Goal: Task Accomplishment & Management: Manage account settings

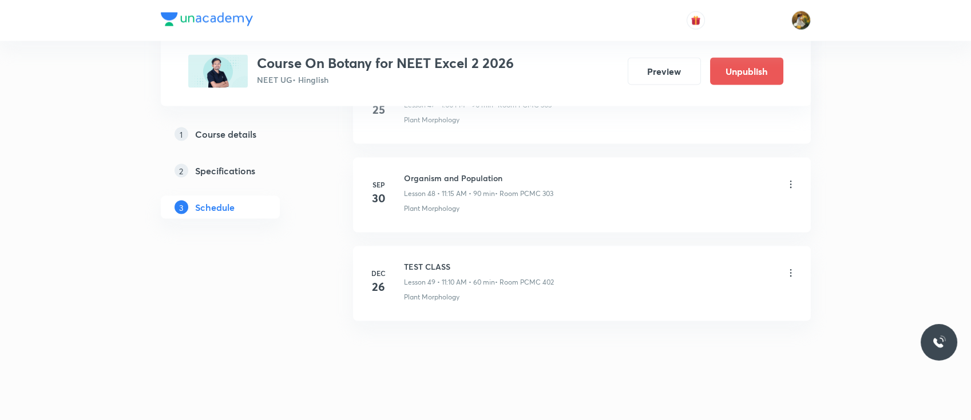
scroll to position [4833, 0]
click at [790, 178] on icon at bounding box center [790, 183] width 11 height 11
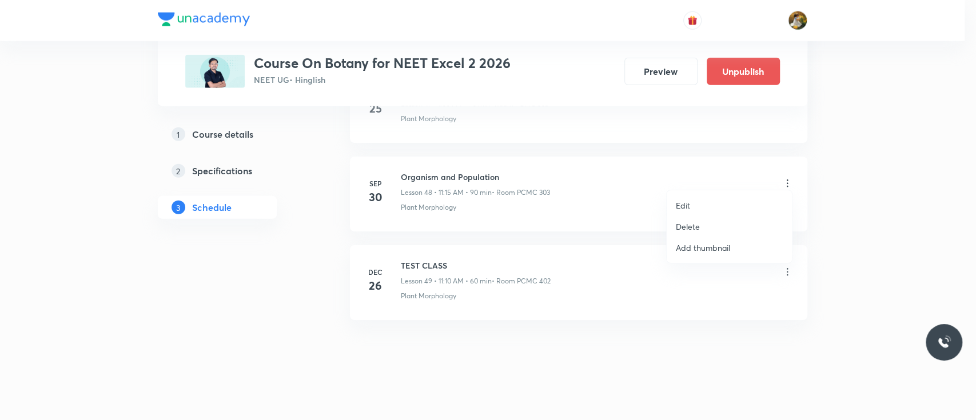
click at [699, 225] on p "Delete" at bounding box center [688, 227] width 24 height 12
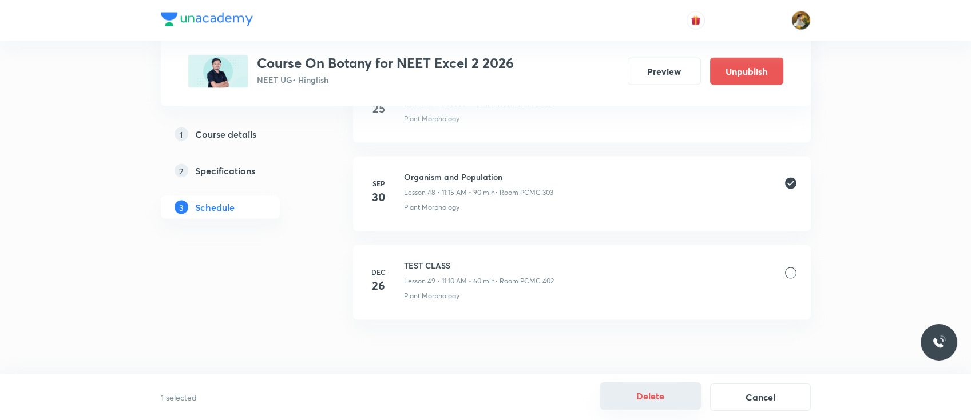
click at [659, 395] on button "Delete" at bounding box center [650, 396] width 101 height 27
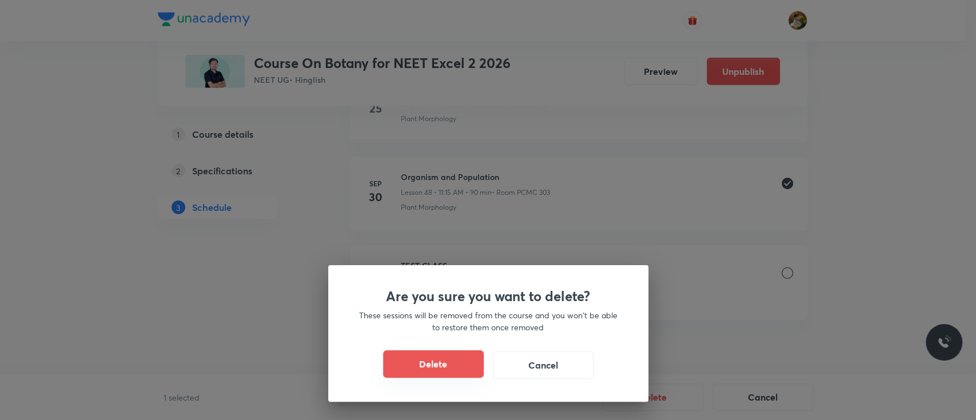
click at [463, 366] on button "Delete" at bounding box center [433, 364] width 101 height 27
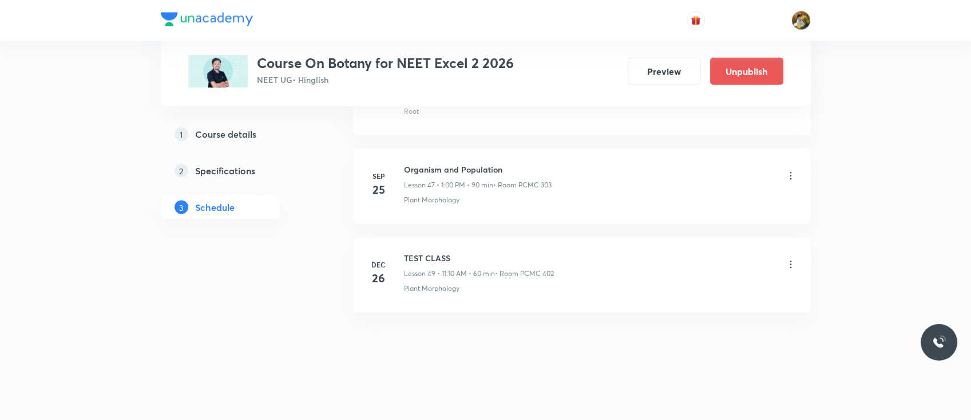
scroll to position [4745, 0]
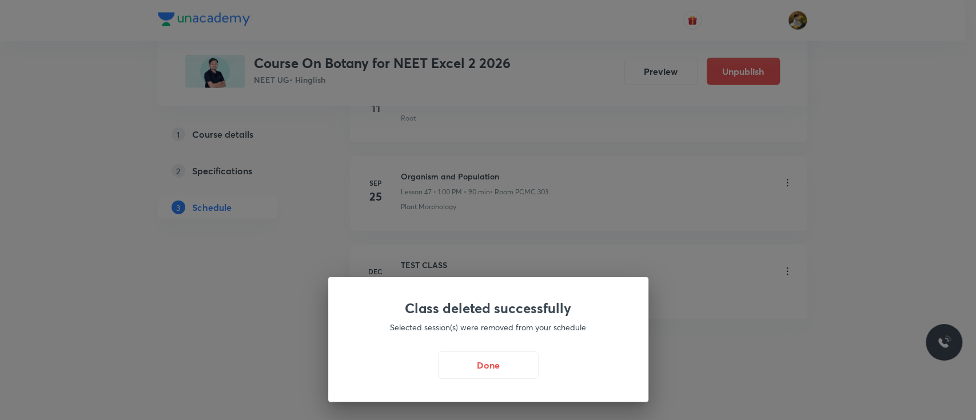
drag, startPoint x: 406, startPoint y: 166, endPoint x: 460, endPoint y: 166, distance: 54.3
click at [505, 373] on button "Done" at bounding box center [488, 364] width 101 height 27
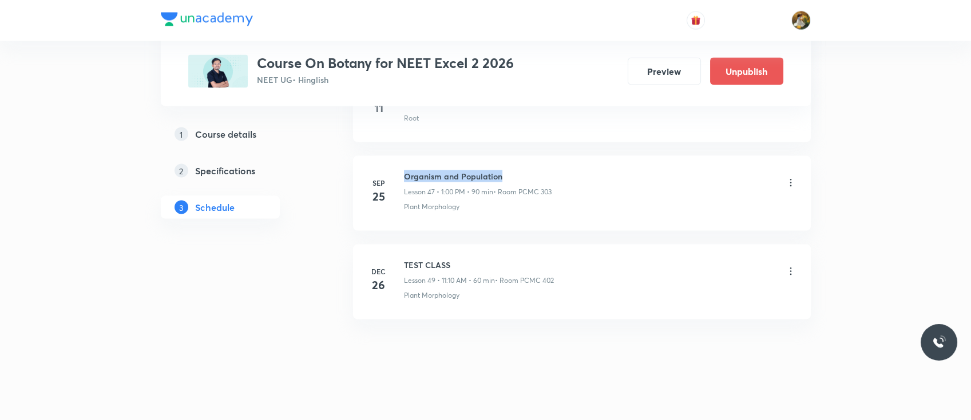
drag, startPoint x: 403, startPoint y: 170, endPoint x: 502, endPoint y: 166, distance: 99.1
click at [502, 170] on h6 "Organism and Population" at bounding box center [478, 176] width 148 height 12
copy h6 "Organism and Population"
drag, startPoint x: 404, startPoint y: 170, endPoint x: 504, endPoint y: 173, distance: 99.6
click at [504, 173] on h6 "Organism and Population" at bounding box center [478, 176] width 148 height 12
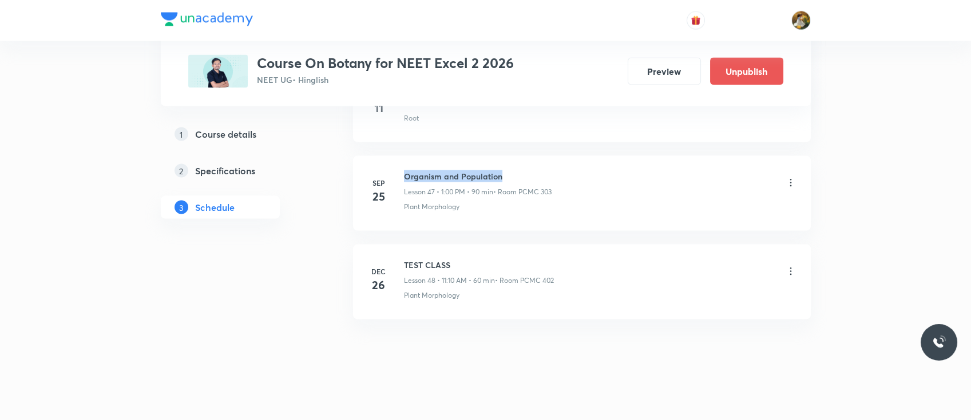
copy h6 "Organism and Population"
click at [553, 156] on li "Sep 25 Organism and Population Lesson 47 • 1:00 PM • 90 min • Room PCMC 303 Pla…" at bounding box center [582, 193] width 458 height 75
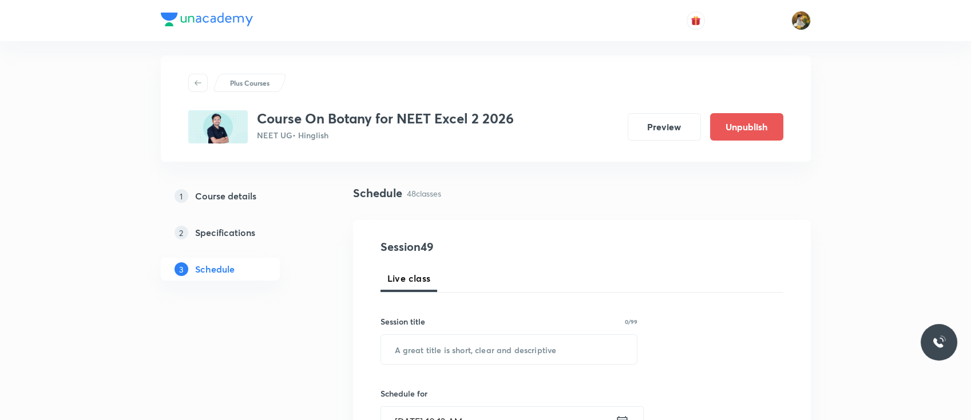
scroll to position [0, 0]
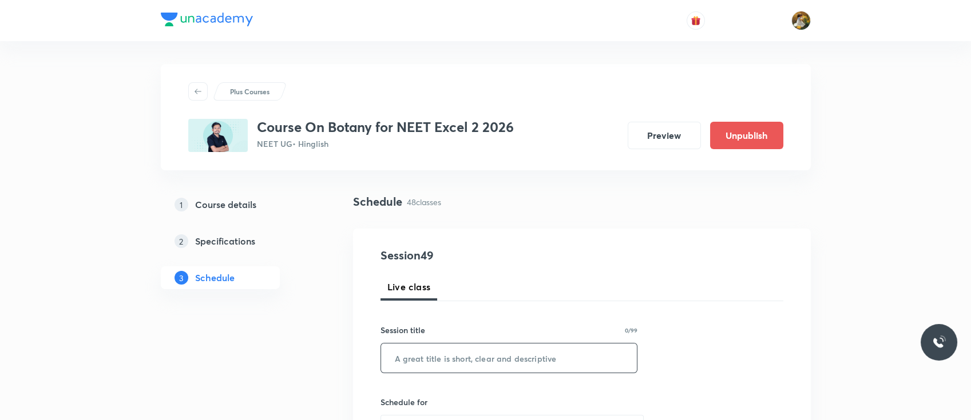
paste input "Organism and Population"
click at [448, 363] on input "text" at bounding box center [509, 358] width 256 height 29
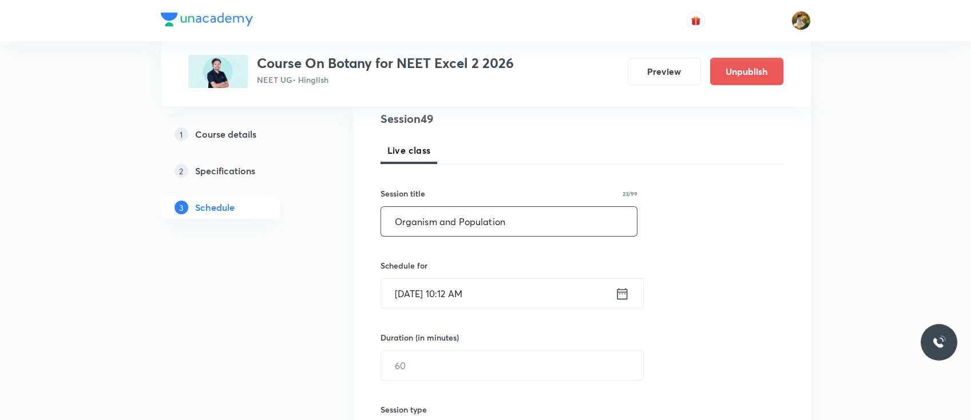
scroll to position [137, 0]
type input "Organism and Population"
click at [545, 271] on div "Schedule for Sep 30, 2025, 10:12 AM ​" at bounding box center [508, 283] width 257 height 49
click at [545, 286] on input "Sep 30, 2025, 10:12 AM" at bounding box center [498, 293] width 234 height 29
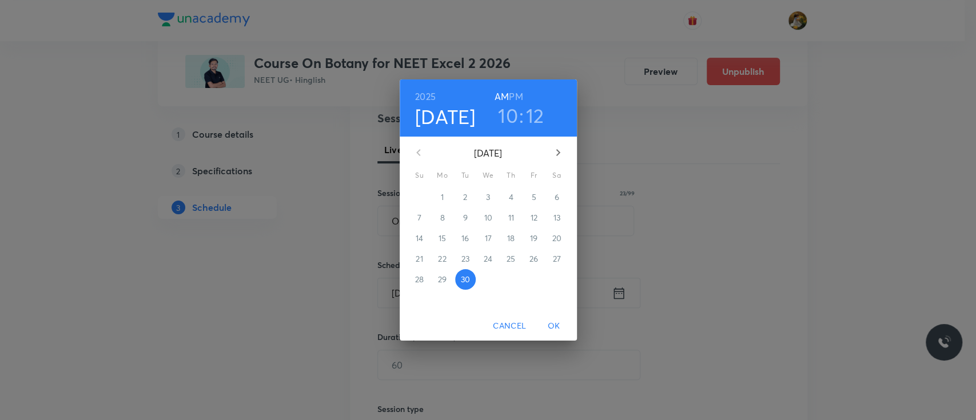
click at [555, 151] on icon "button" at bounding box center [558, 153] width 14 height 14
click at [533, 199] on p "3" at bounding box center [534, 197] width 4 height 11
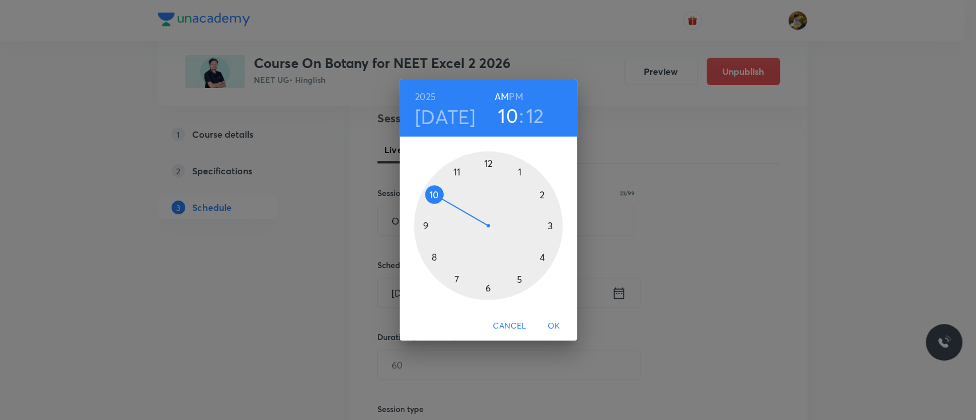
click at [455, 170] on div at bounding box center [488, 226] width 149 height 149
click at [549, 225] on div at bounding box center [488, 226] width 149 height 149
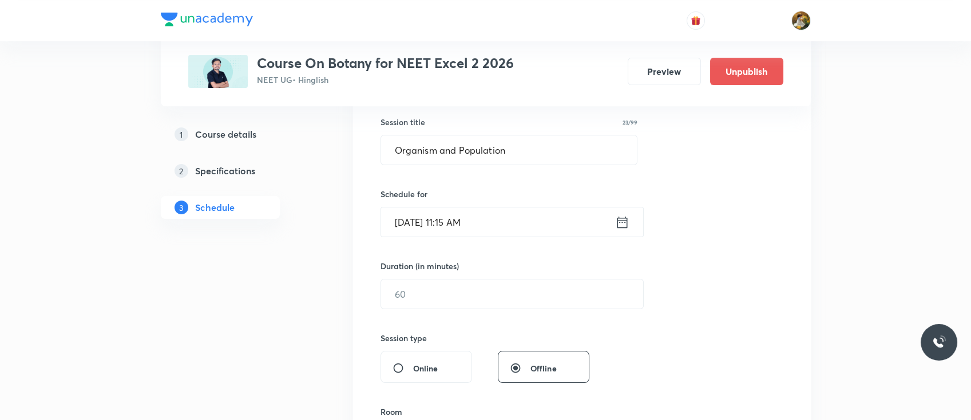
scroll to position [210, 0]
click at [474, 296] on input "text" at bounding box center [512, 291] width 262 height 29
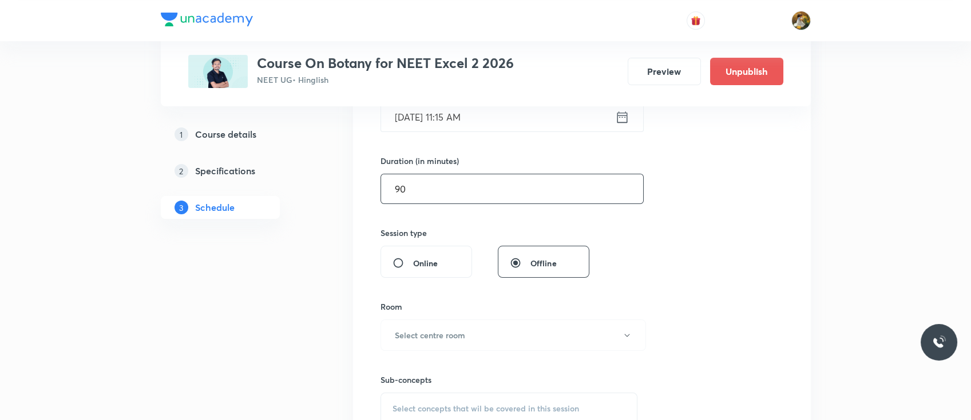
scroll to position [317, 0]
type input "90"
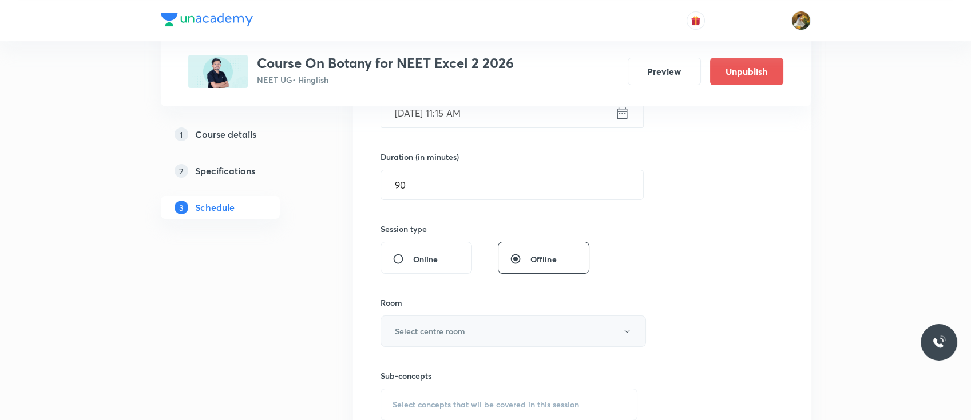
click at [459, 331] on h6 "Select centre room" at bounding box center [430, 331] width 70 height 12
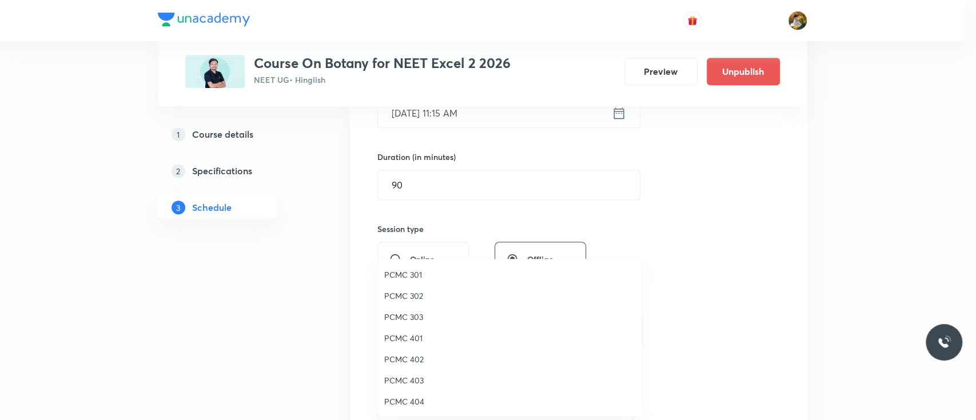
click at [411, 314] on span "PCMC 303" at bounding box center [509, 317] width 251 height 12
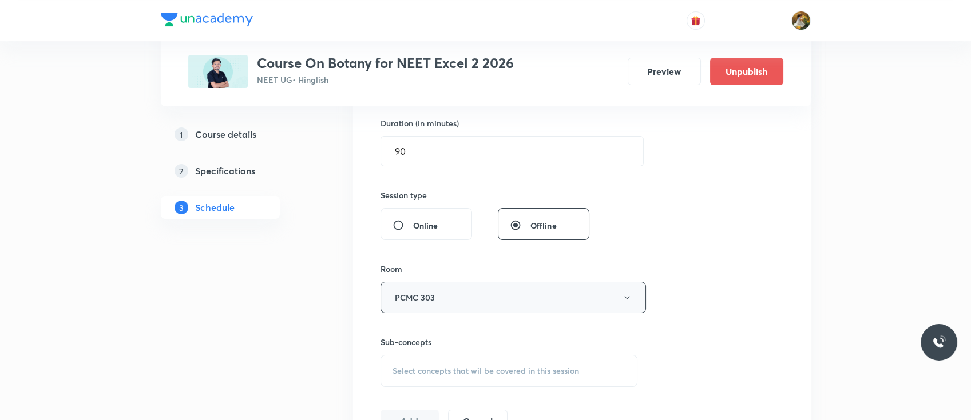
scroll to position [470, 0]
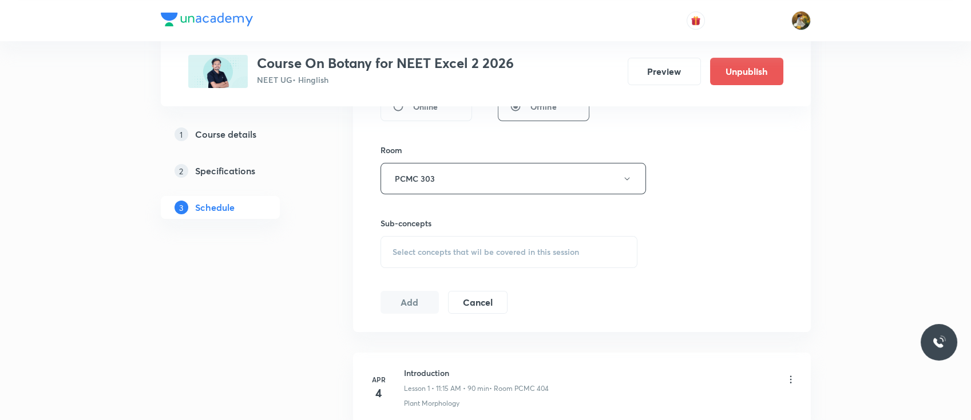
click at [463, 258] on div "Select concepts that wil be covered in this session" at bounding box center [508, 252] width 257 height 32
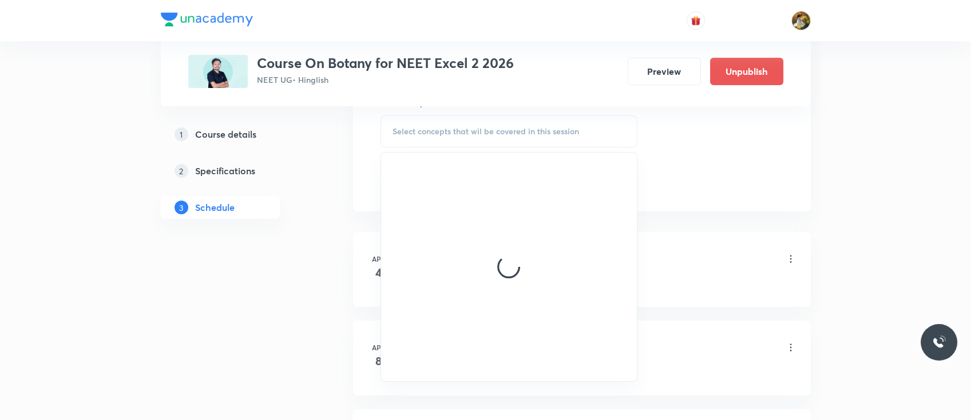
scroll to position [602, 0]
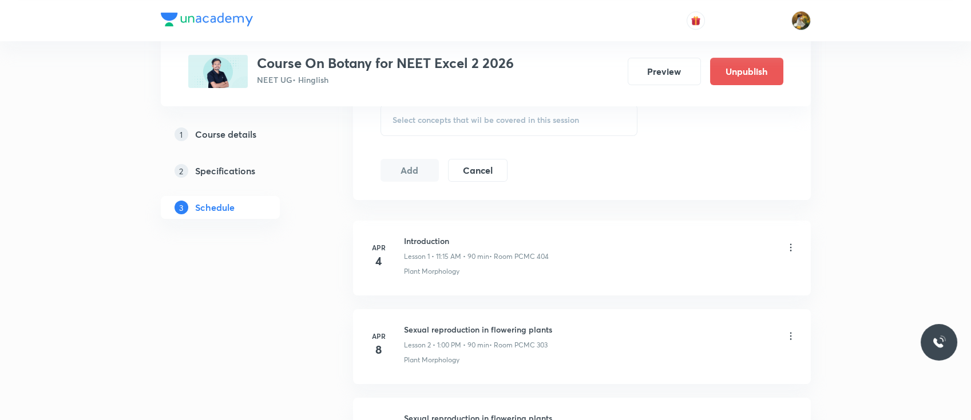
click at [570, 232] on li "[DATE] Introduction Lesson 1 • 11:15 AM • 90 min • Room PCMC 404 Plant Morpholo…" at bounding box center [582, 258] width 458 height 75
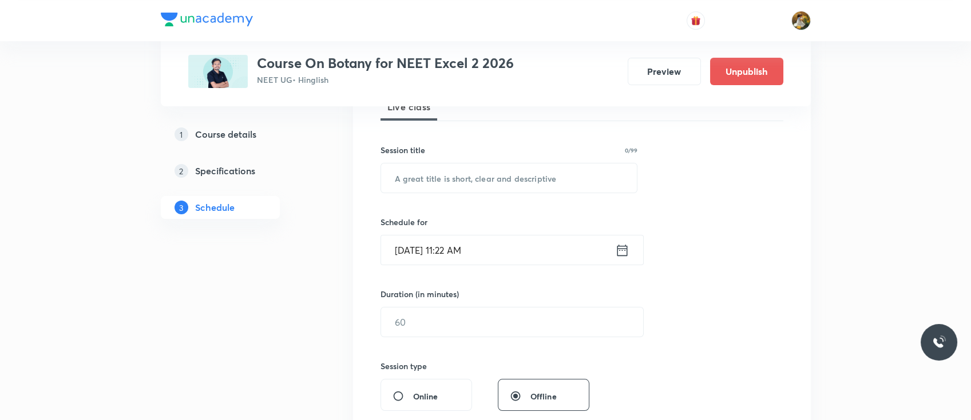
scroll to position [178, 0]
click at [526, 171] on input "text" at bounding box center [509, 180] width 256 height 29
click at [521, 178] on input "text" at bounding box center [509, 180] width 256 height 29
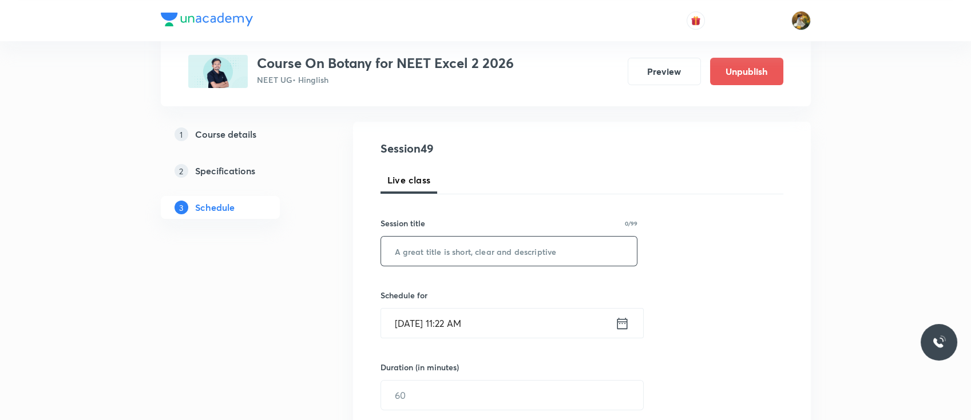
scroll to position [147, 0]
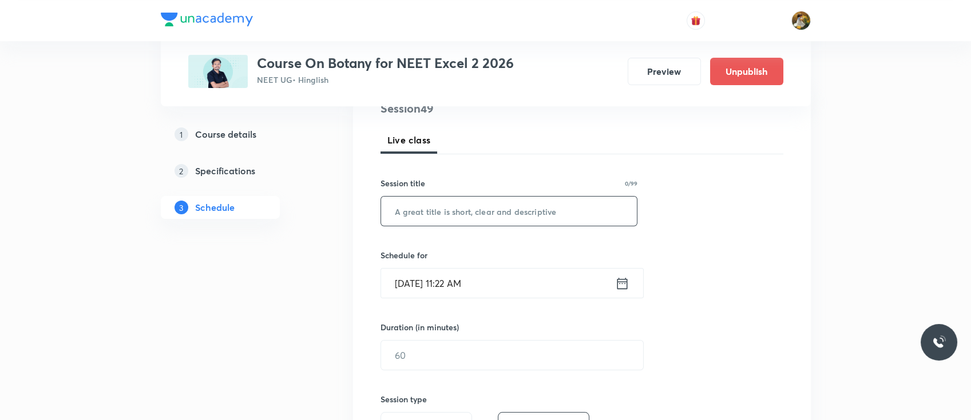
click at [573, 209] on input "text" at bounding box center [509, 211] width 256 height 29
paste input "B-N"
type input "B"
click at [539, 213] on input "text" at bounding box center [509, 211] width 256 height 29
paste input "Organism and population"
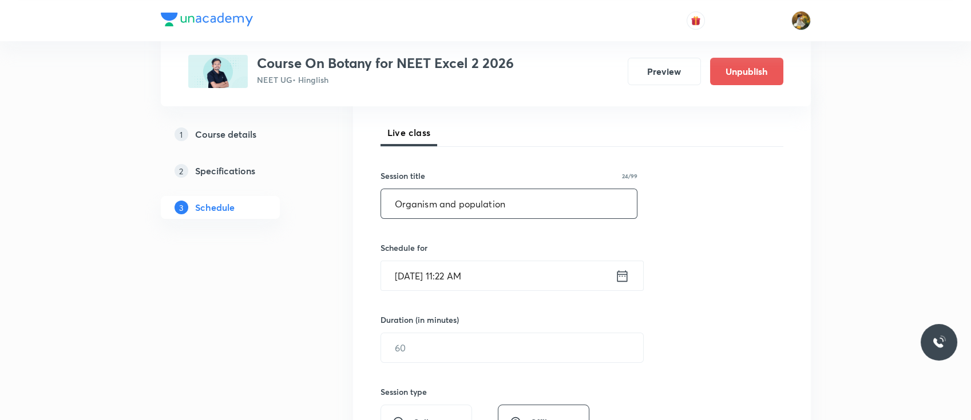
scroll to position [168, 0]
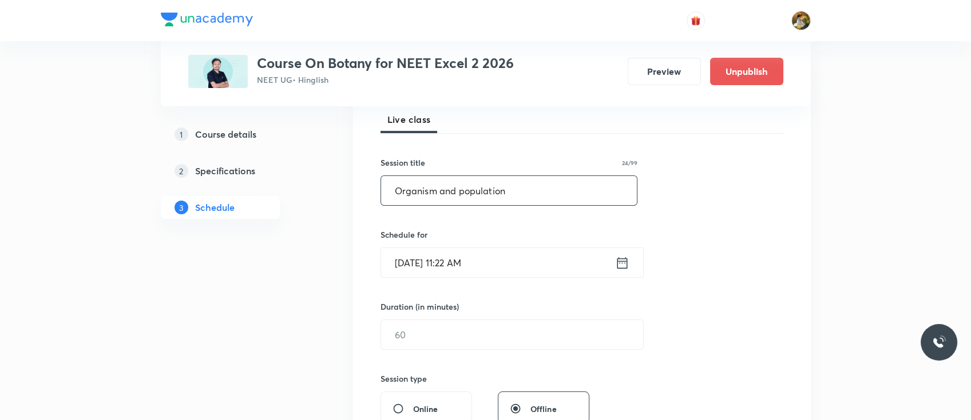
type input "Organism and population"
click at [627, 263] on icon at bounding box center [622, 263] width 14 height 16
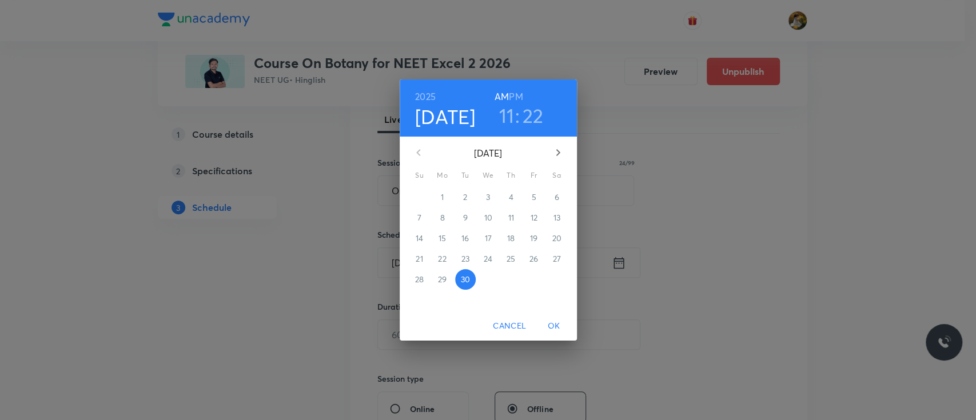
click at [561, 153] on icon "button" at bounding box center [558, 153] width 14 height 14
click at [536, 197] on span "3" at bounding box center [534, 197] width 21 height 11
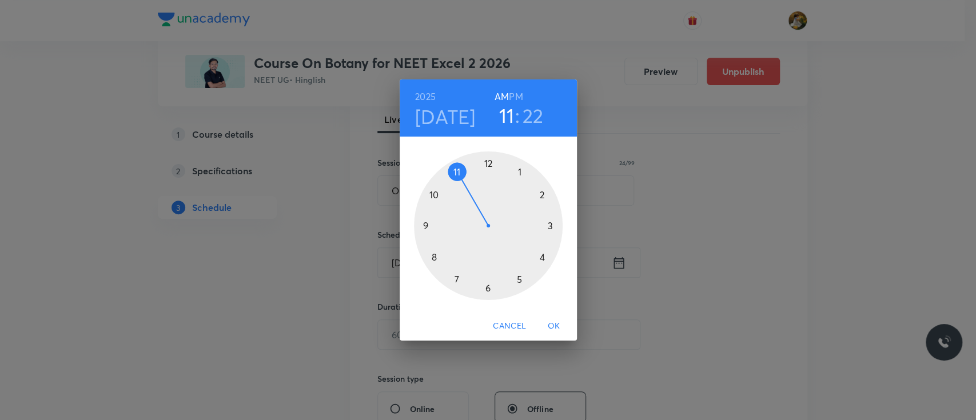
click at [453, 167] on div at bounding box center [488, 226] width 149 height 149
click at [549, 223] on div at bounding box center [488, 226] width 149 height 149
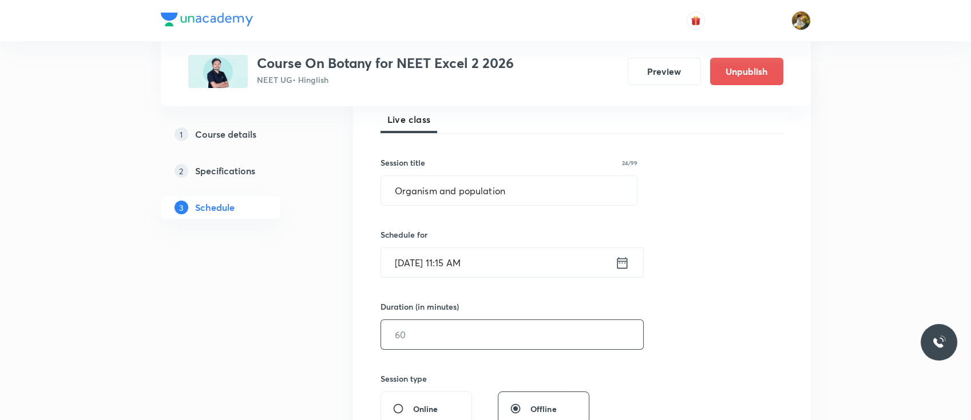
click at [457, 331] on input "text" at bounding box center [512, 334] width 262 height 29
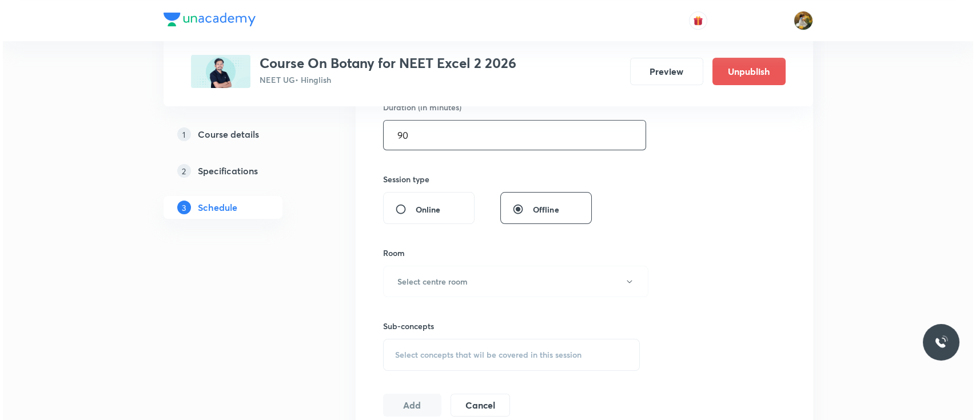
scroll to position [374, 0]
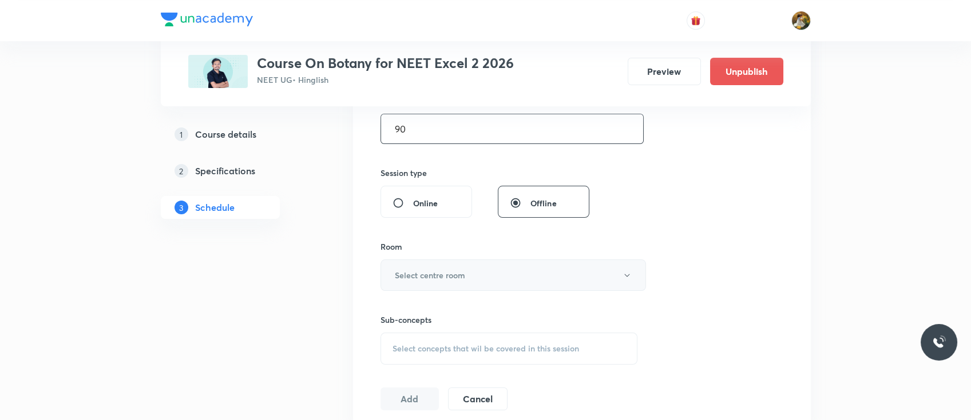
type input "90"
click at [483, 264] on button "Select centre room" at bounding box center [512, 275] width 265 height 31
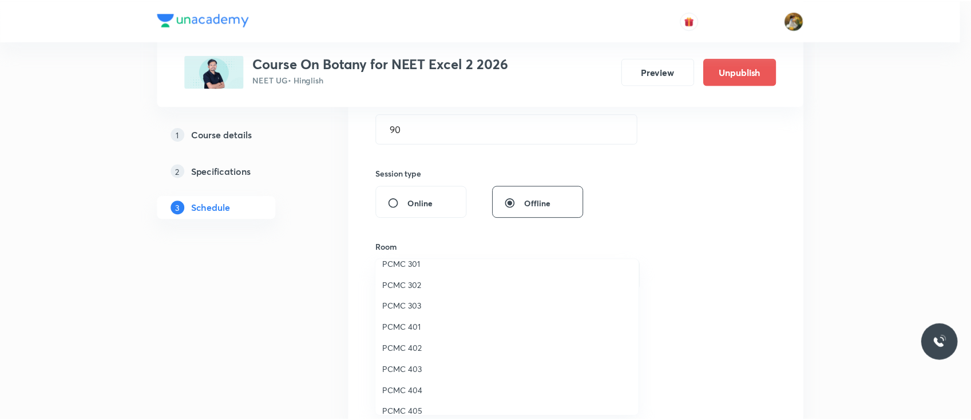
scroll to position [10, 0]
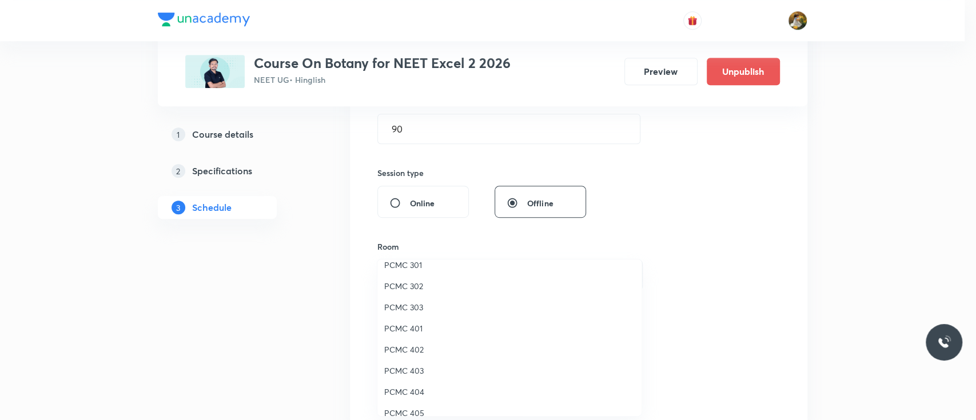
click at [400, 307] on span "PCMC 303" at bounding box center [509, 307] width 251 height 12
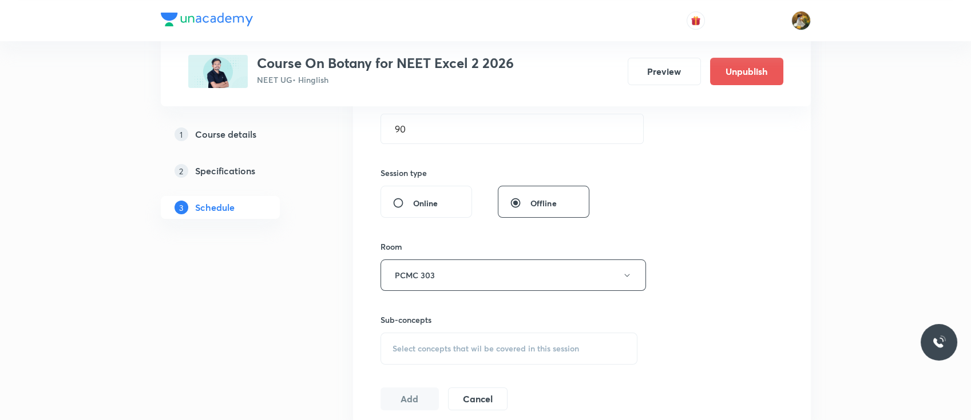
click at [531, 340] on div "Select concepts that wil be covered in this session" at bounding box center [508, 349] width 257 height 32
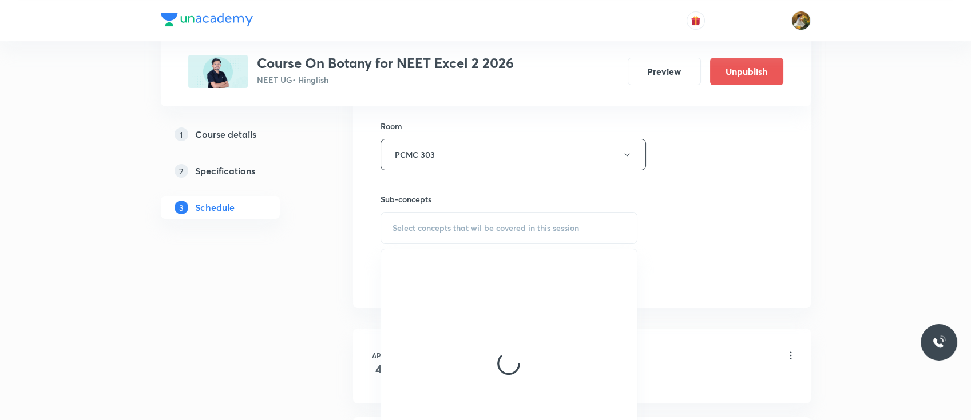
scroll to position [523, 0]
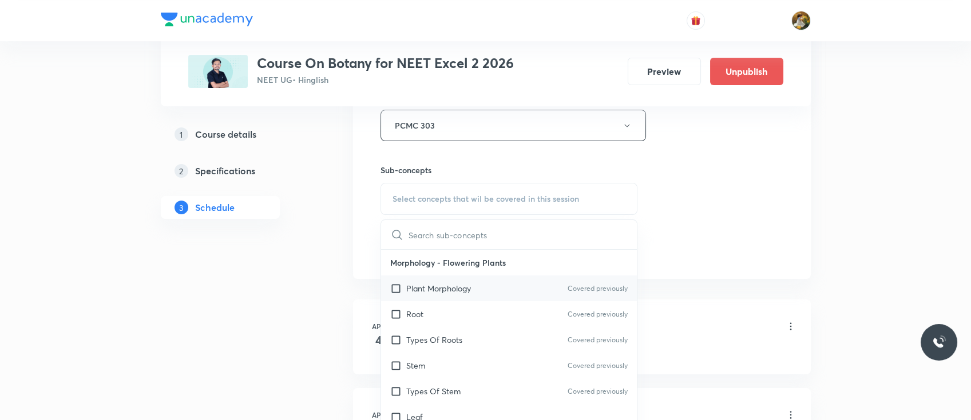
click at [451, 285] on p "Plant Morphology" at bounding box center [438, 289] width 65 height 12
checkbox input "true"
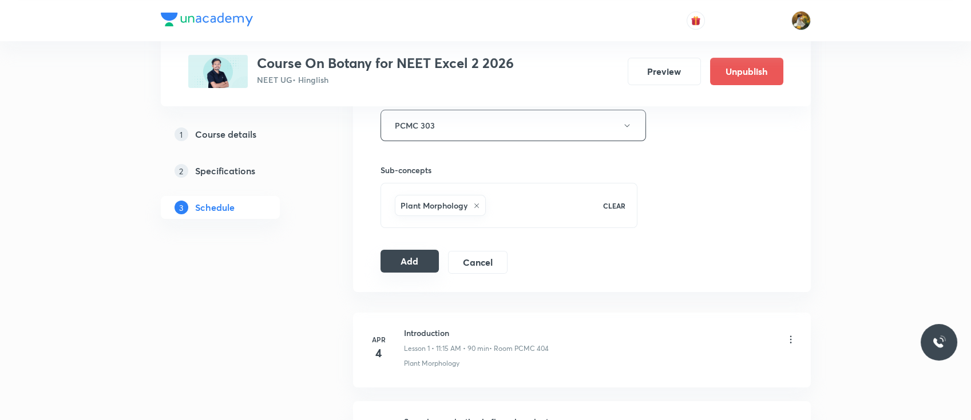
click at [419, 265] on button "Add" at bounding box center [409, 261] width 59 height 23
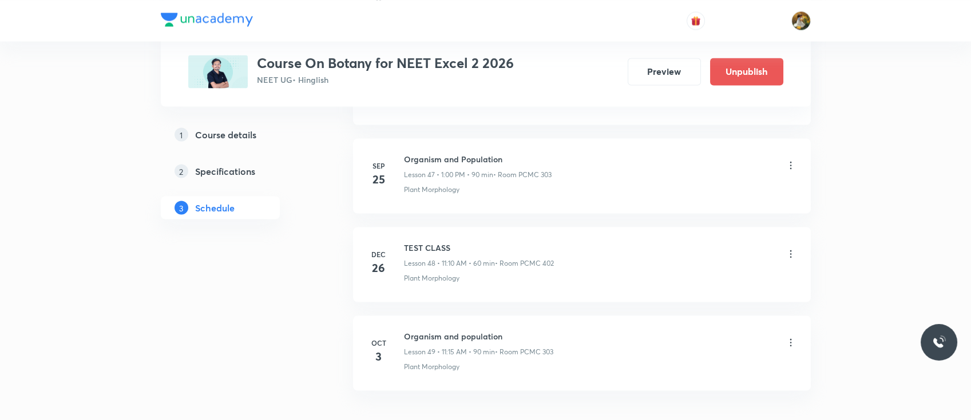
scroll to position [4309, 0]
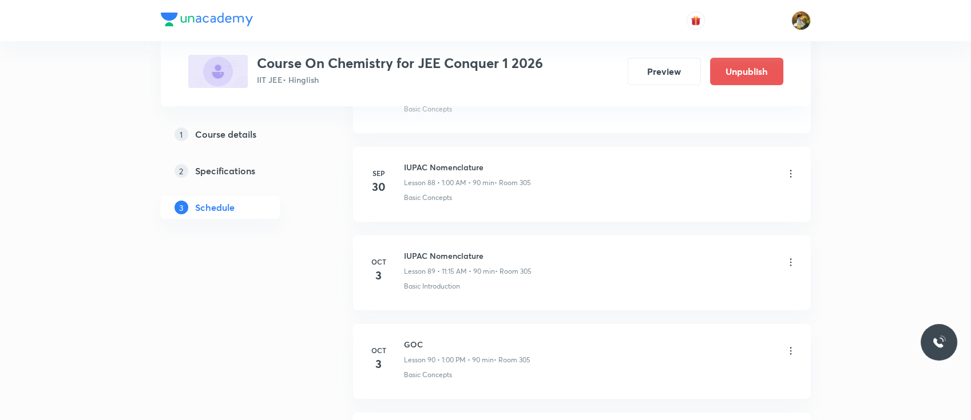
scroll to position [8385, 0]
click at [792, 173] on icon at bounding box center [790, 178] width 11 height 11
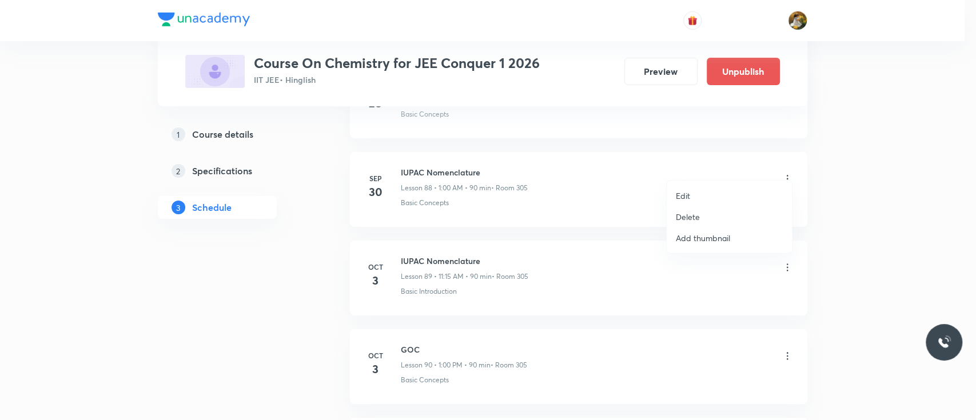
click at [400, 159] on div at bounding box center [488, 210] width 976 height 420
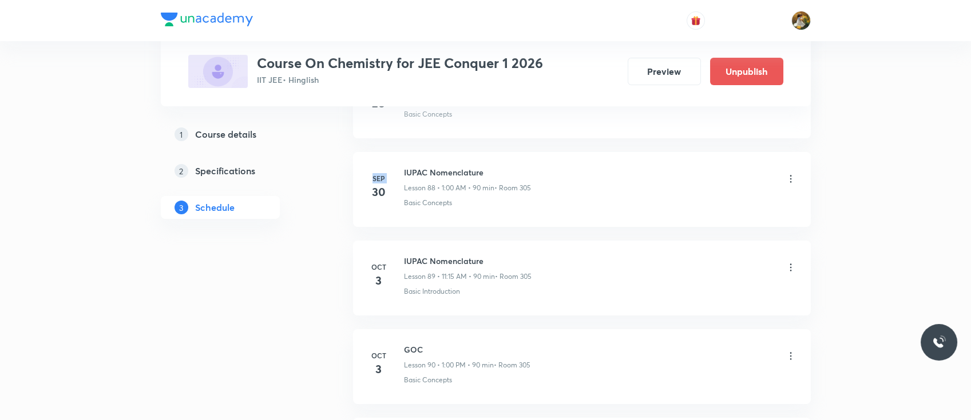
click at [400, 166] on div "Sep 30 IUPAC Nomenclature Lesson 88 • 1:00 AM • 90 min • Room 305 Basic Concepts" at bounding box center [581, 187] width 429 height 42
click at [415, 166] on h6 "IUPAC Nomenclature" at bounding box center [467, 172] width 127 height 12
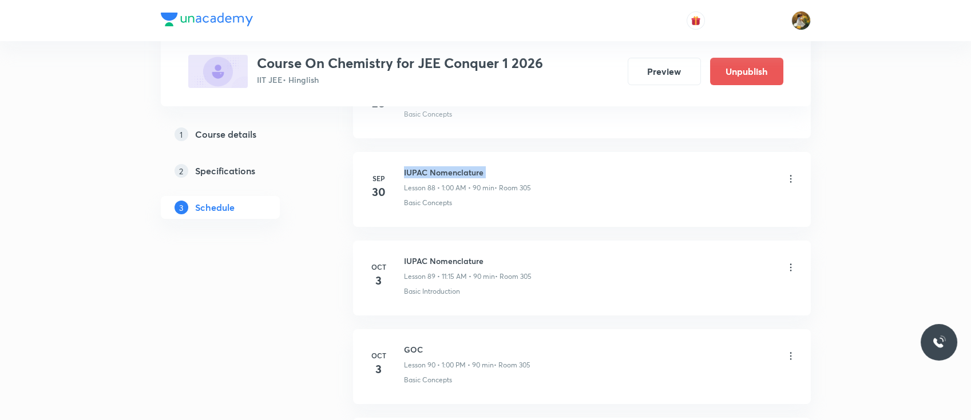
click at [415, 166] on h6 "IUPAC Nomenclature" at bounding box center [467, 172] width 127 height 12
copy h6 "IUPAC Nomenclature"
click at [792, 173] on icon at bounding box center [790, 178] width 11 height 11
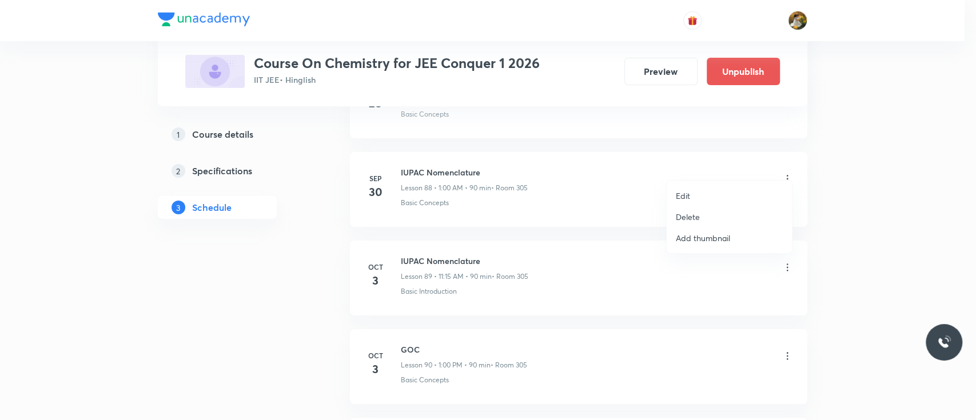
click at [729, 217] on li "Delete" at bounding box center [729, 216] width 125 height 21
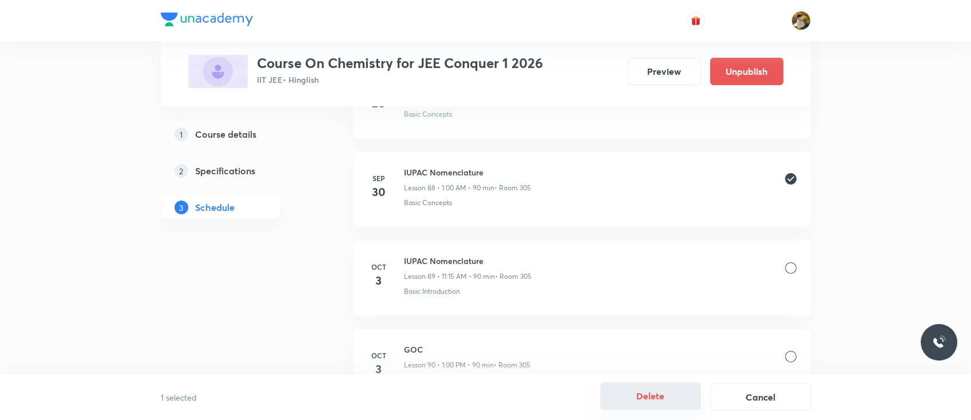
click at [648, 404] on button "Delete" at bounding box center [650, 396] width 101 height 27
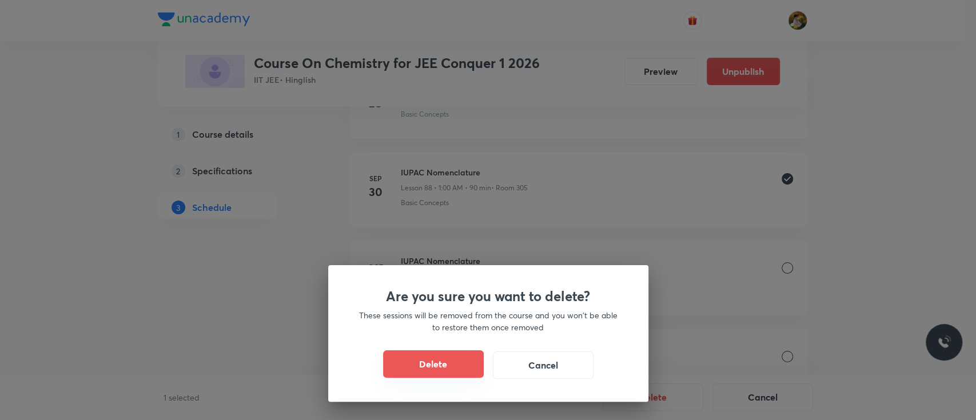
click at [436, 362] on button "Delete" at bounding box center [433, 364] width 101 height 27
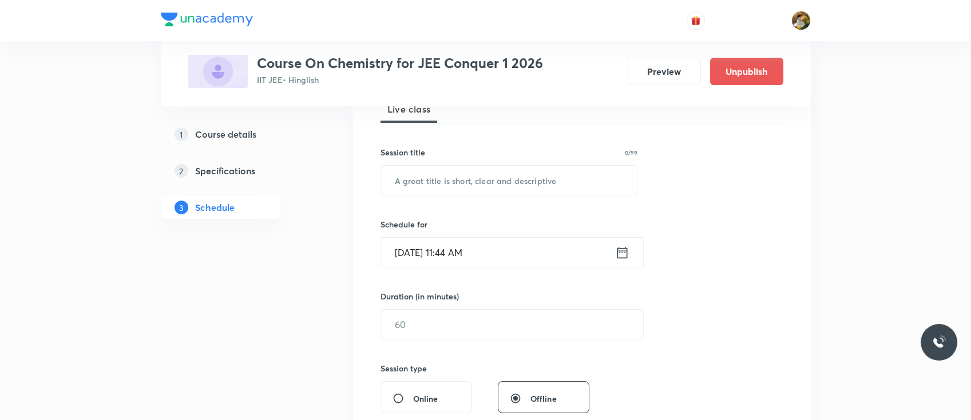
scroll to position [0, 0]
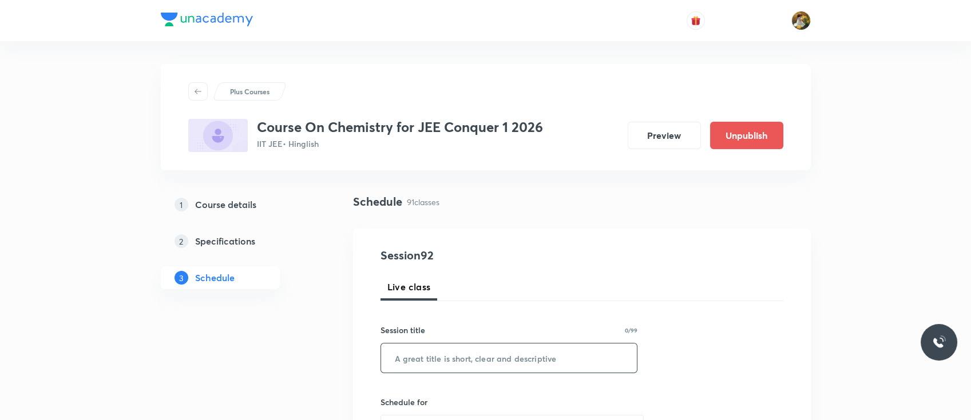
click at [490, 355] on input "text" at bounding box center [509, 358] width 256 height 29
paste input "IUPAC Nomenclature"
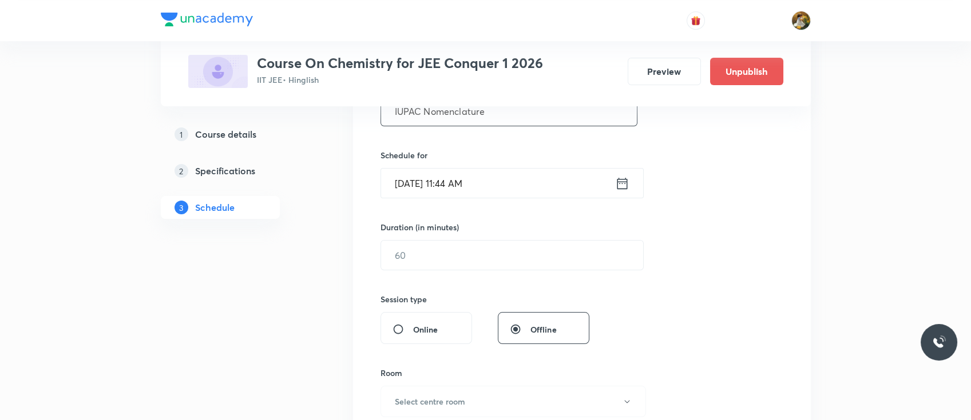
scroll to position [244, 0]
type input "IUPAC Nomenclature"
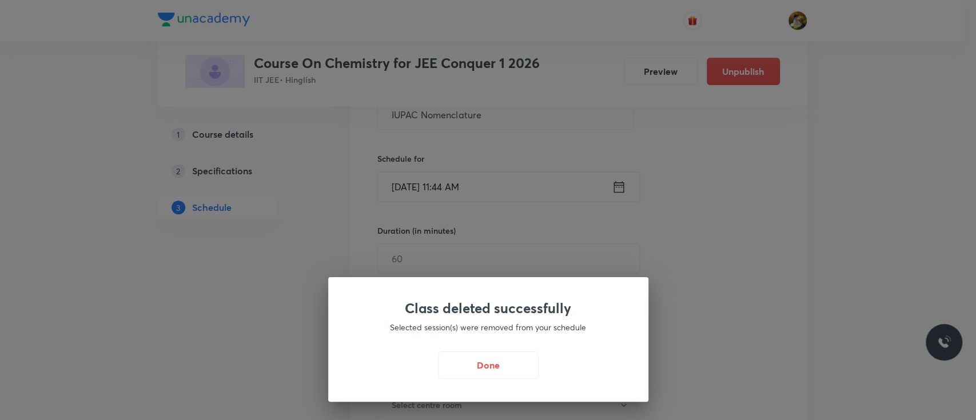
click at [622, 186] on div "Class deleted successfully Selected session(s) were removed from your schedule …" at bounding box center [488, 210] width 976 height 420
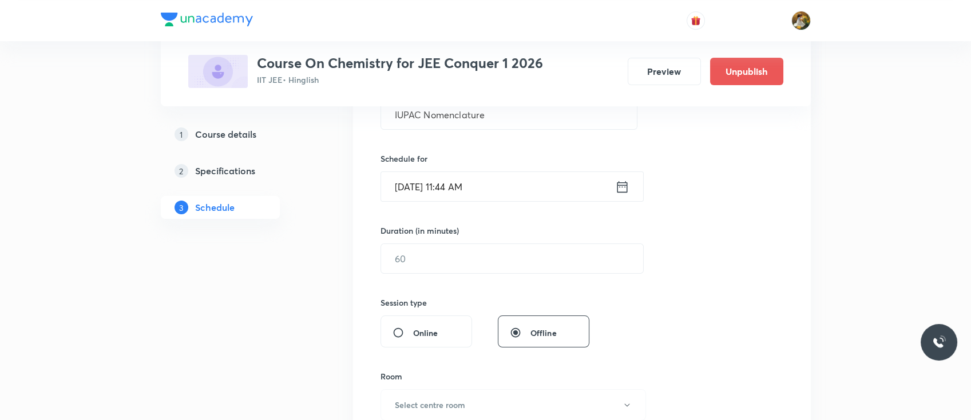
click at [616, 184] on icon at bounding box center [622, 187] width 14 height 16
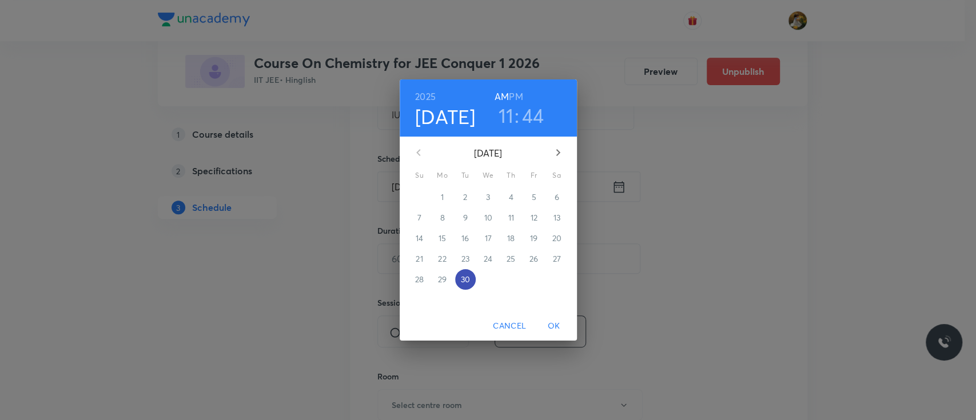
click at [467, 277] on p "30" at bounding box center [464, 279] width 9 height 11
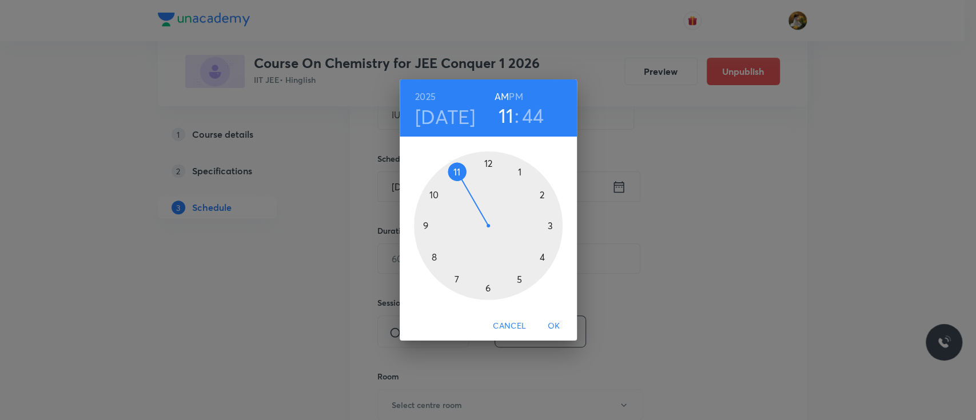
click at [519, 173] on div at bounding box center [488, 226] width 149 height 149
click at [515, 98] on h6 "PM" at bounding box center [516, 97] width 14 height 16
click at [488, 162] on div at bounding box center [488, 226] width 149 height 149
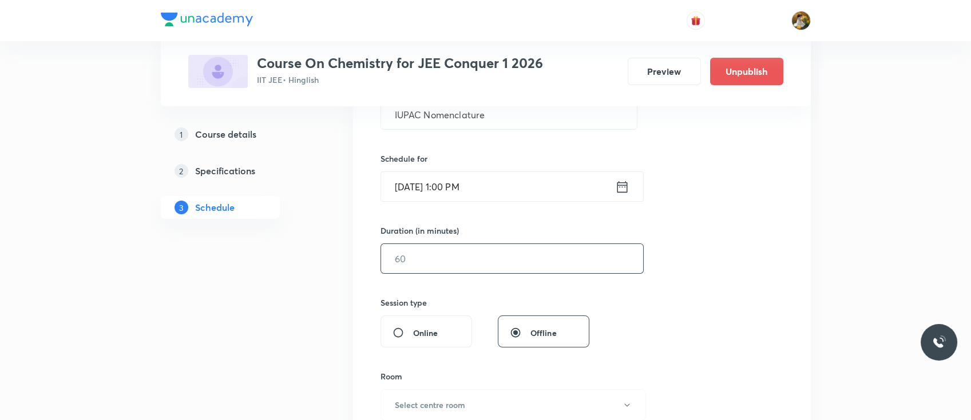
click at [449, 264] on input "text" at bounding box center [512, 258] width 262 height 29
type input "6"
type input "0"
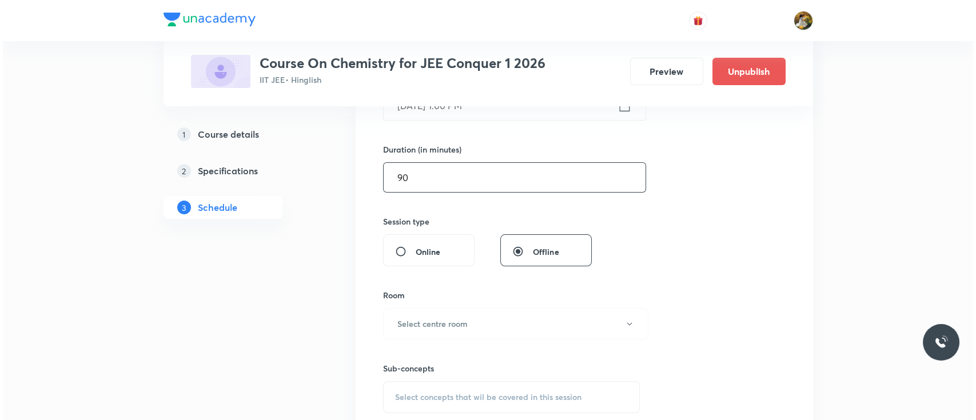
scroll to position [345, 0]
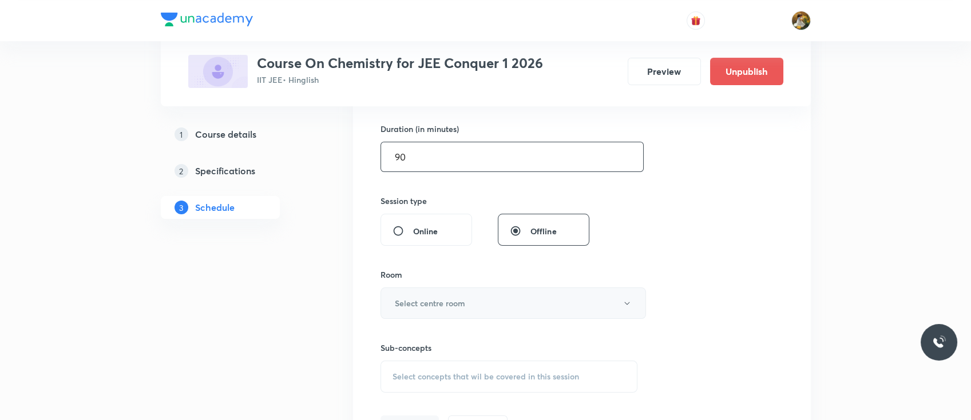
type input "90"
click at [445, 296] on button "Select centre room" at bounding box center [512, 303] width 265 height 31
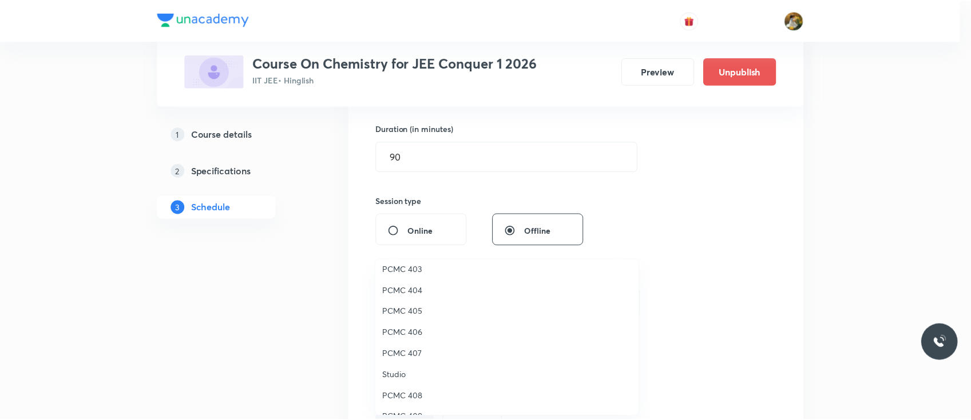
scroll to position [254, 0]
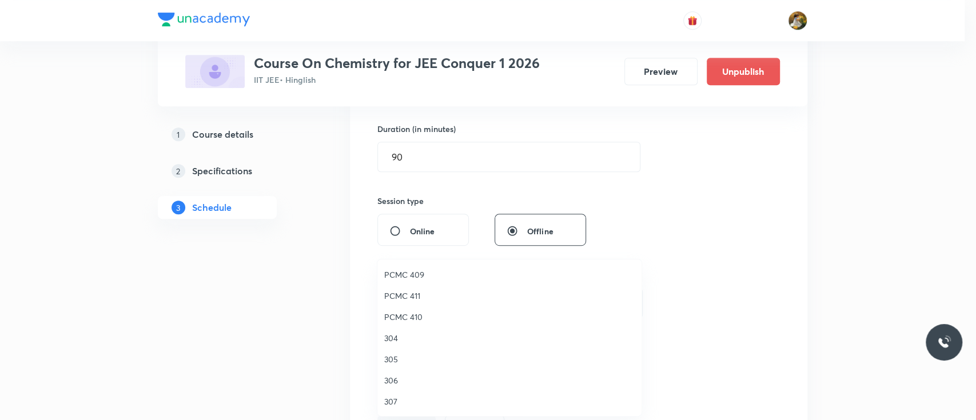
click at [384, 358] on span "305" at bounding box center [509, 360] width 251 height 12
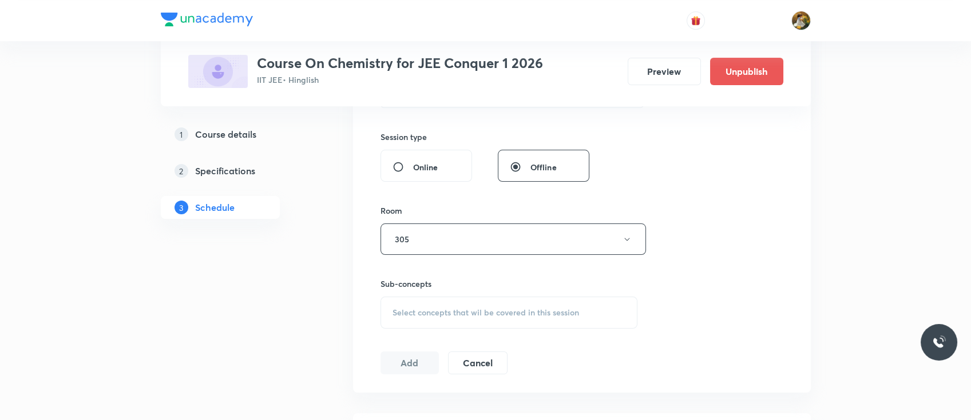
scroll to position [424, 0]
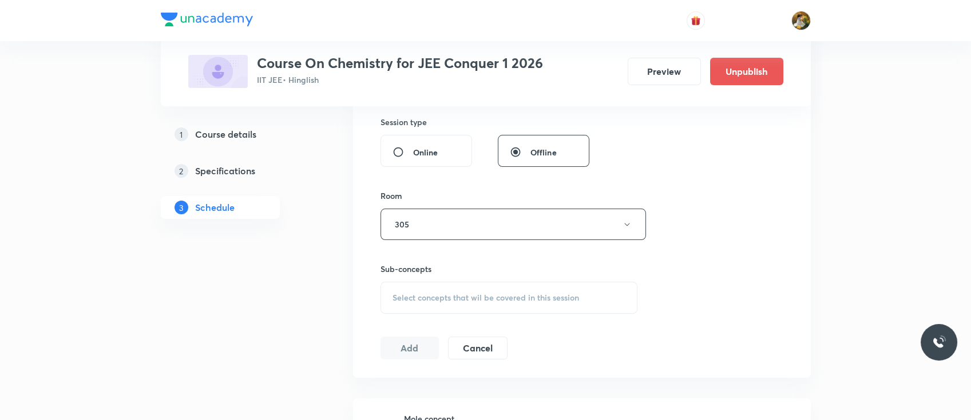
click at [571, 304] on div "Select concepts that wil be covered in this session" at bounding box center [508, 298] width 257 height 32
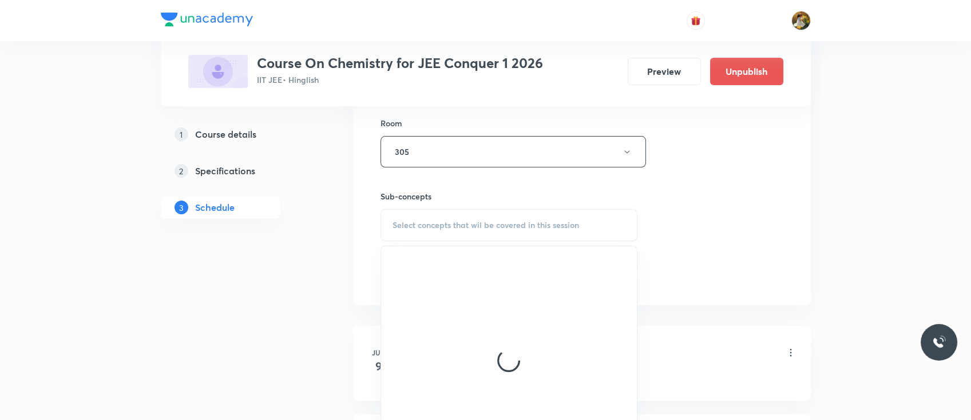
scroll to position [503, 0]
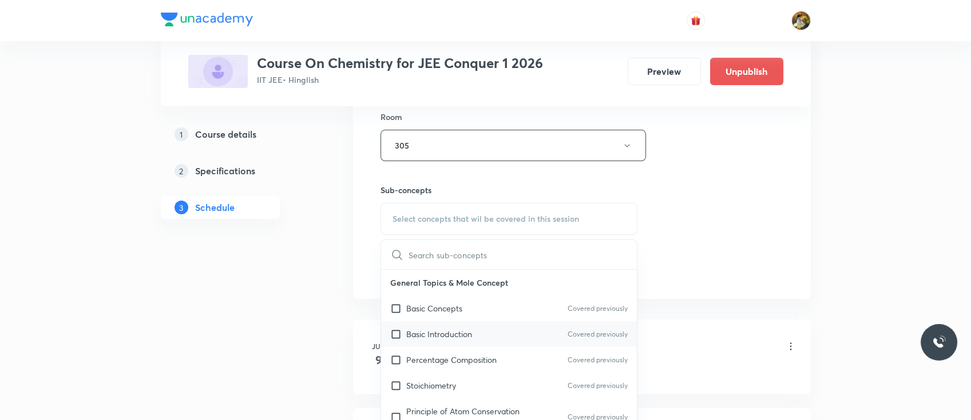
click at [451, 328] on p "Basic Introduction" at bounding box center [439, 334] width 66 height 12
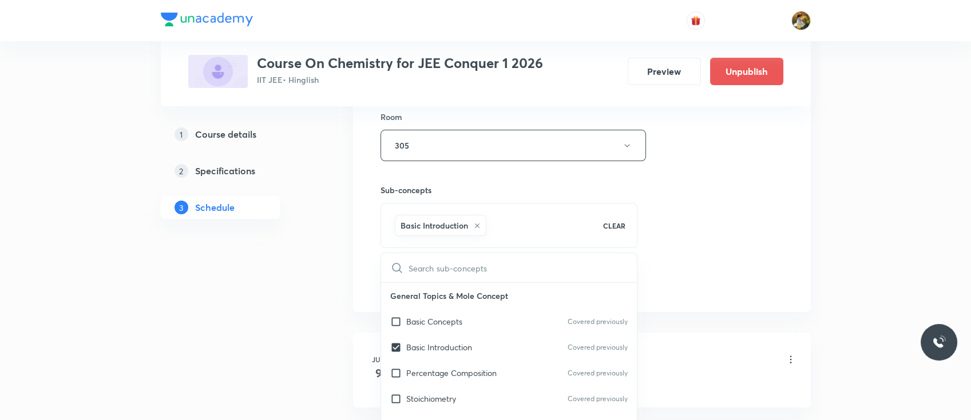
click at [764, 250] on div "Session 91 Live class Session title 18/99 IUPAC Nomenclature ​ Schedule for Sep…" at bounding box center [581, 19] width 403 height 550
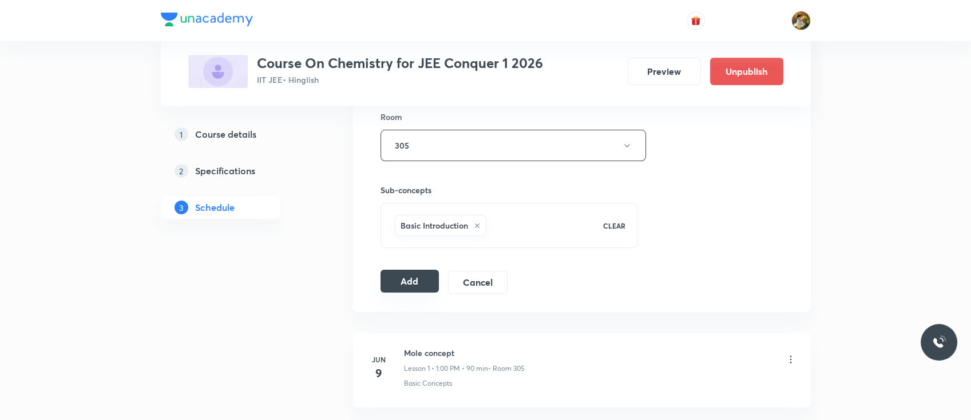
click at [415, 286] on button "Add" at bounding box center [409, 281] width 59 height 23
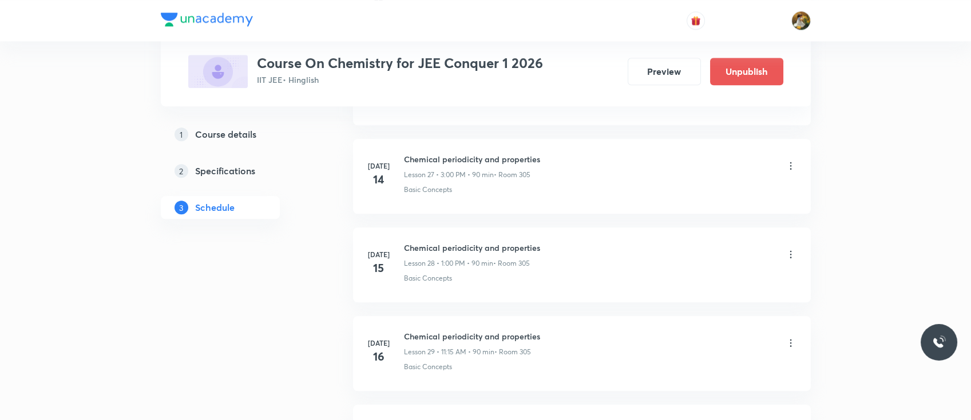
scroll to position [2501, 0]
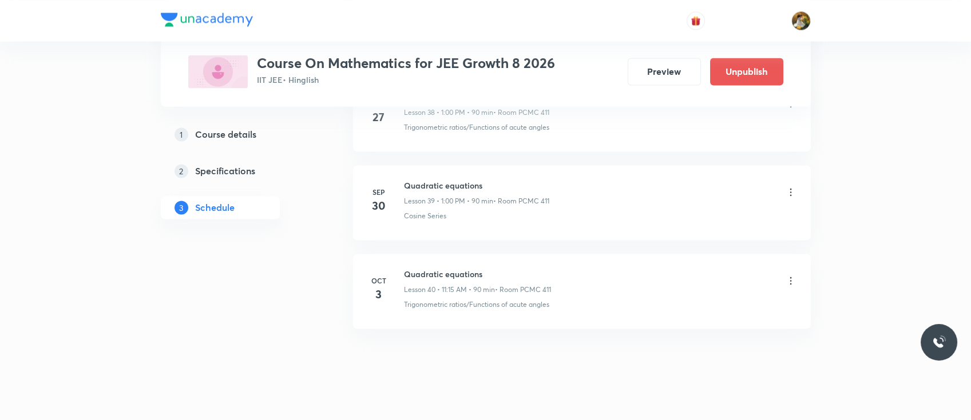
scroll to position [4024, 0]
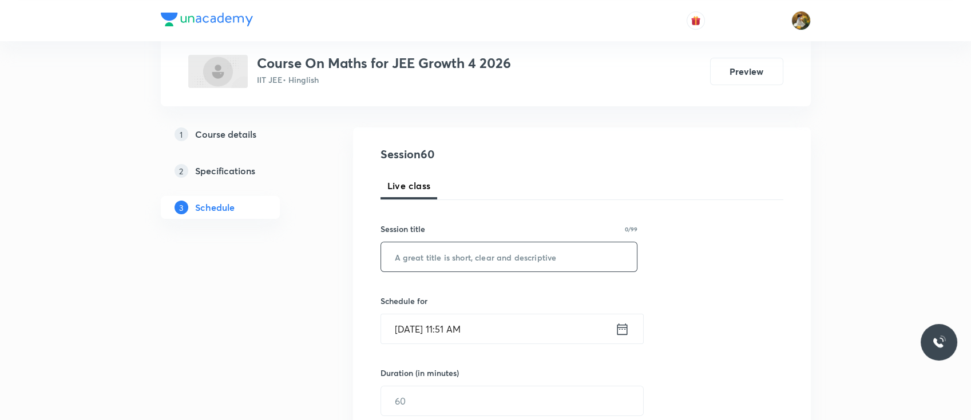
click at [555, 254] on input "text" at bounding box center [509, 257] width 256 height 29
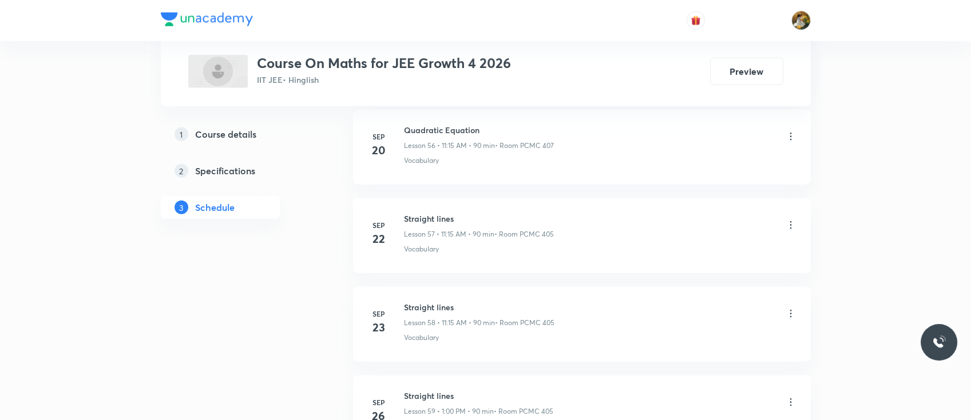
scroll to position [5719, 0]
